Goal: Navigation & Orientation: Find specific page/section

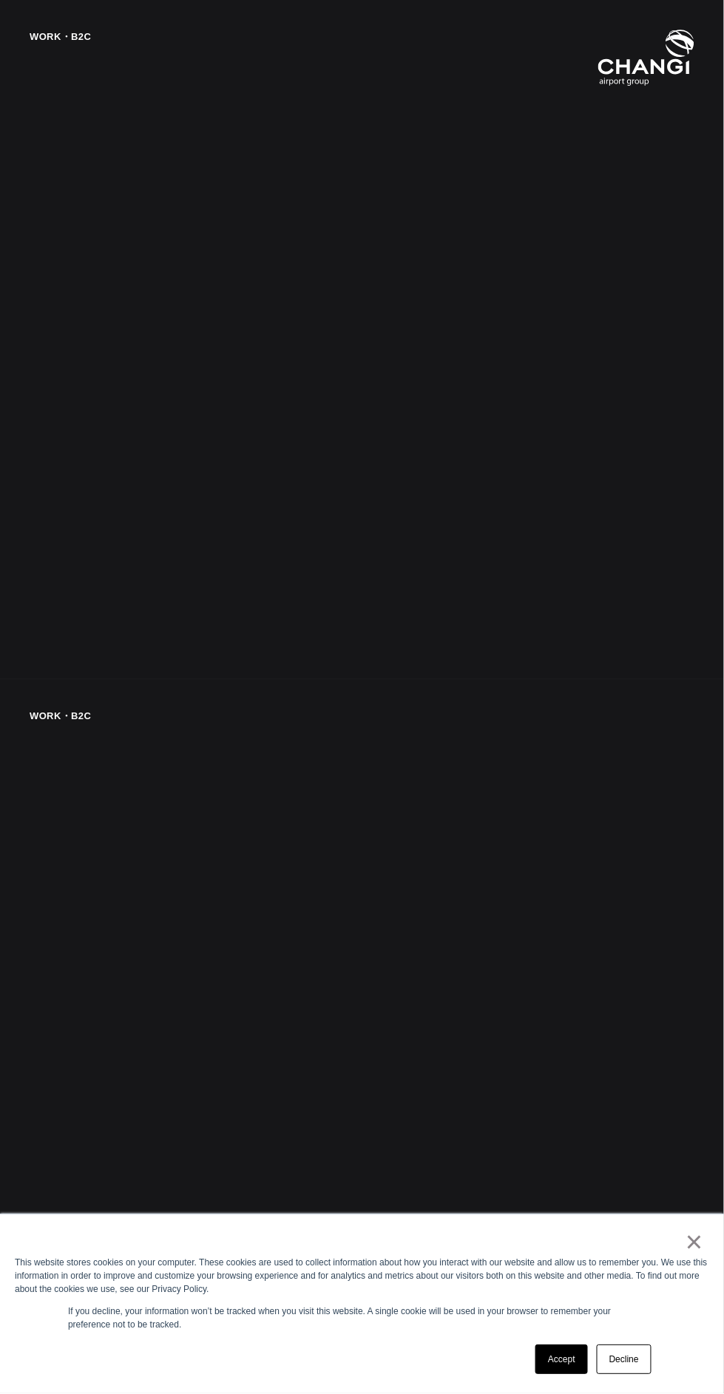
scroll to position [8354, 0]
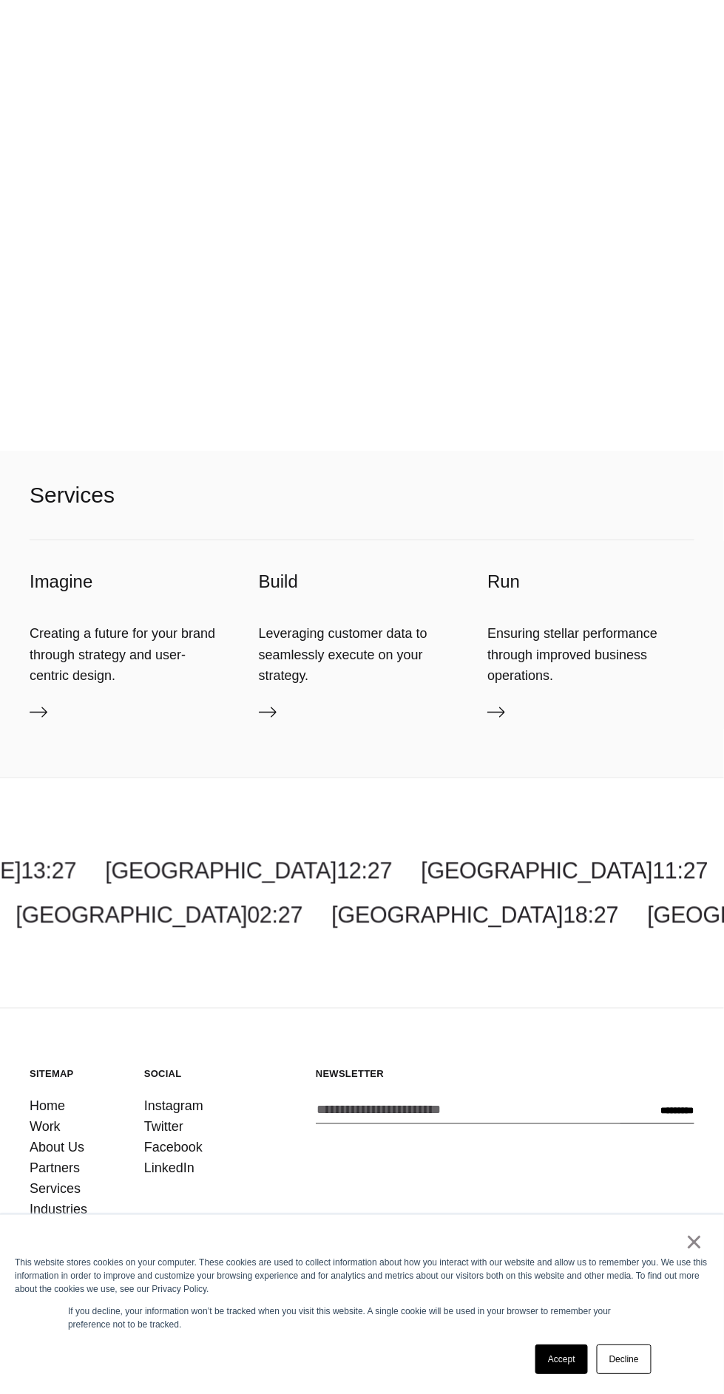
click at [67, 1158] on link "About Us" at bounding box center [57, 1148] width 55 height 21
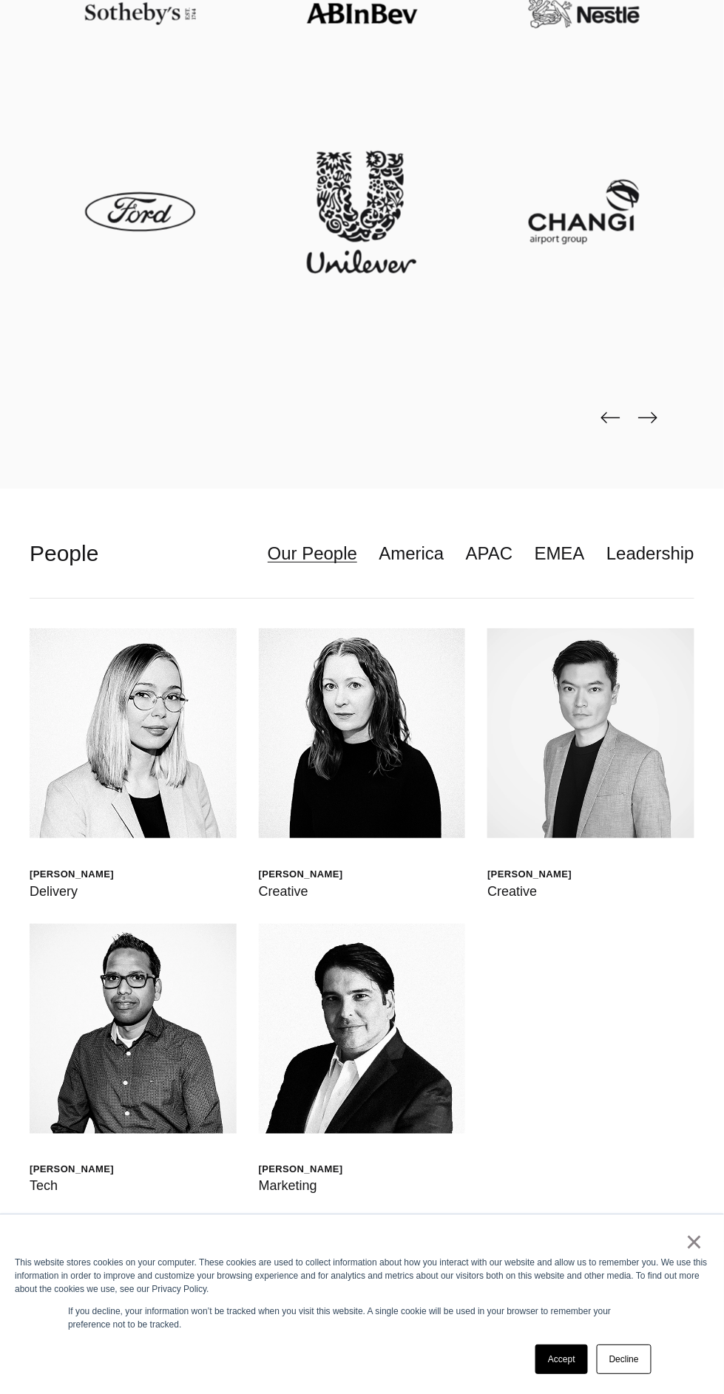
scroll to position [6495, 0]
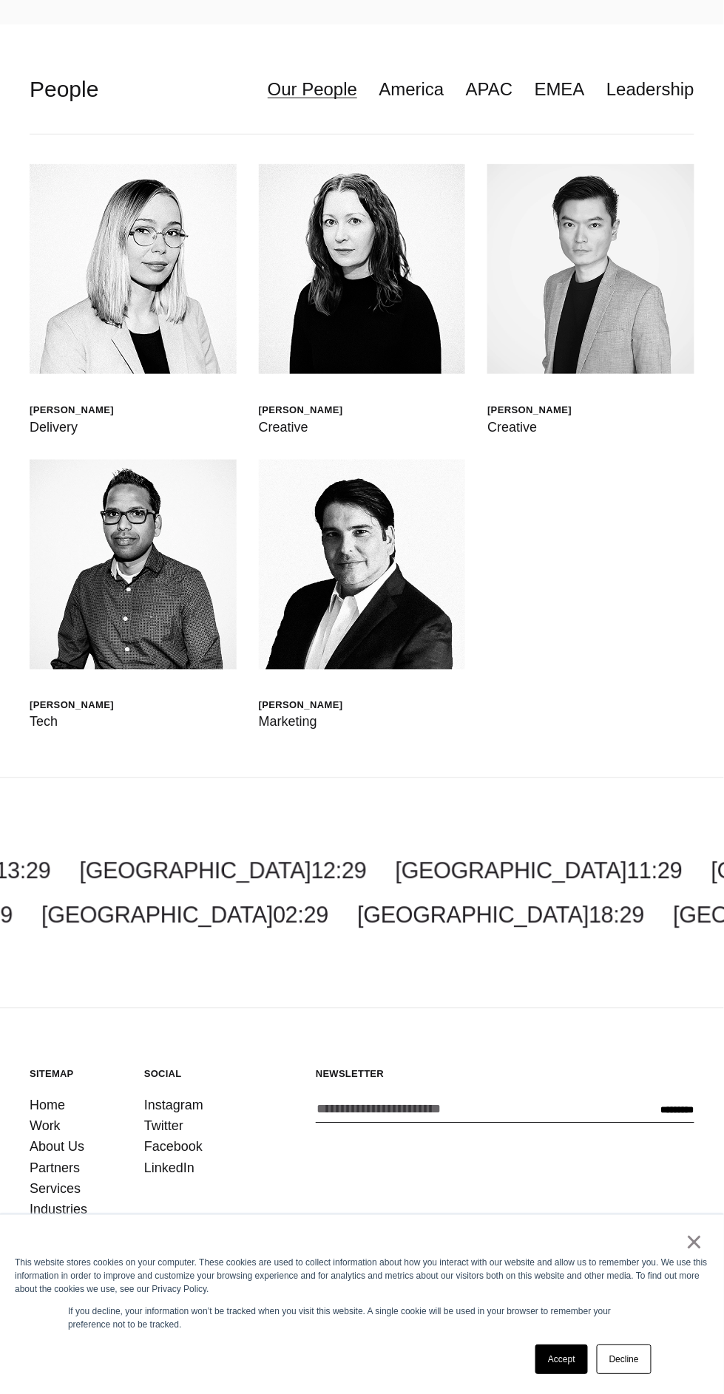
scroll to position [6990, 0]
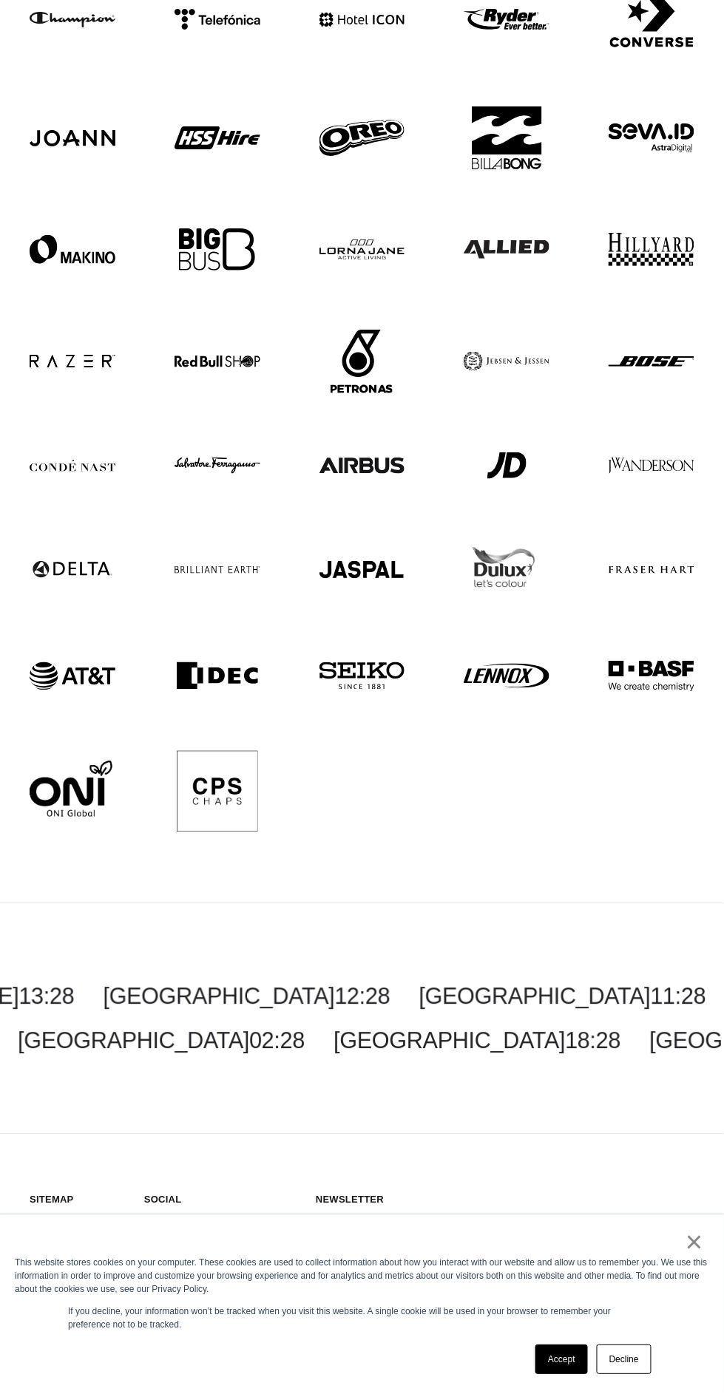
scroll to position [1164, 0]
